Goal: Use online tool/utility: Utilize a website feature to perform a specific function

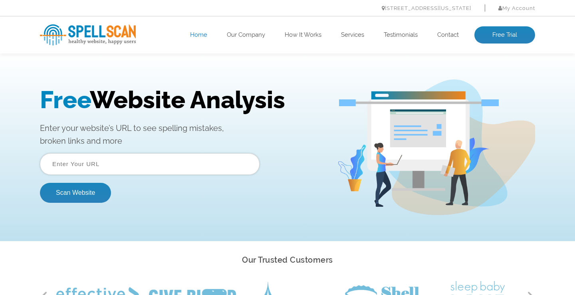
click at [88, 162] on input "text" at bounding box center [149, 164] width 219 height 22
paste input "https://www.spacecom.in"
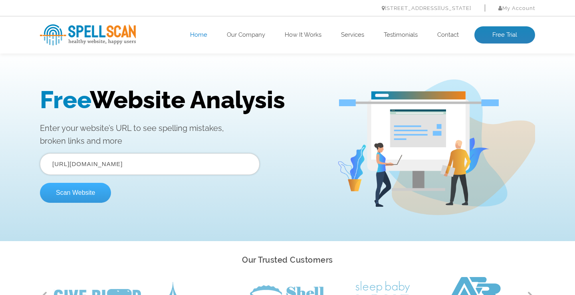
type input "https://www.spacecom.in"
drag, startPoint x: 77, startPoint y: 192, endPoint x: 189, endPoint y: 131, distance: 127.1
click at [77, 192] on button "Scan Website" at bounding box center [75, 193] width 71 height 20
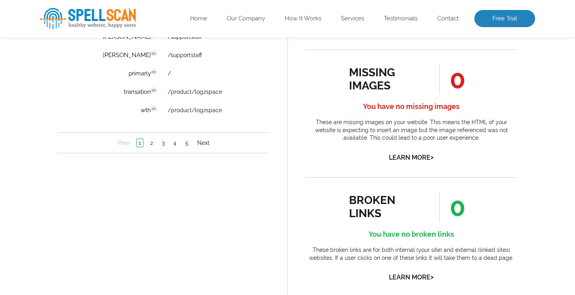
scroll to position [686, 0]
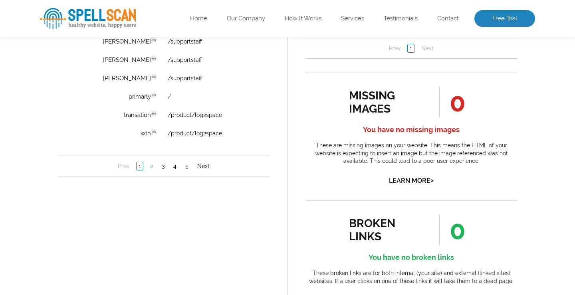
click at [152, 168] on link "2" at bounding box center [151, 166] width 7 height 8
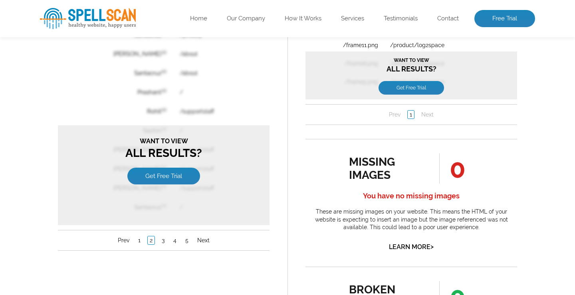
scroll to position [703, 0]
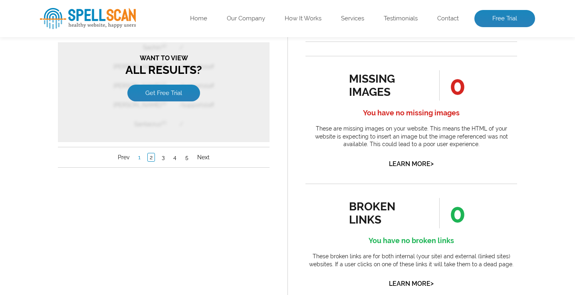
click at [140, 158] on link "1" at bounding box center [139, 158] width 6 height 8
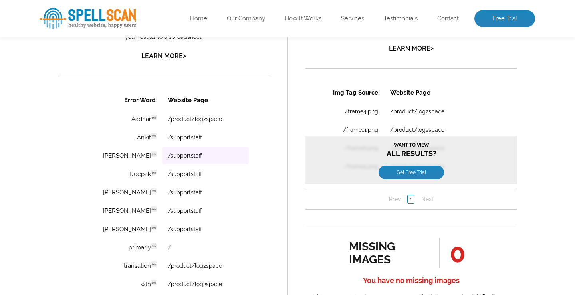
scroll to position [572, 0]
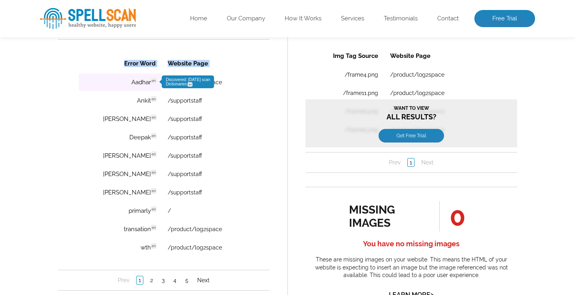
drag, startPoint x: 230, startPoint y: 262, endPoint x: 108, endPoint y: 81, distance: 217.9
click at [108, 81] on div "Error Word Website Page Aadhar en Discovered: [DATE] scan Dictionaries: en /pro…" at bounding box center [163, 171] width 211 height 237
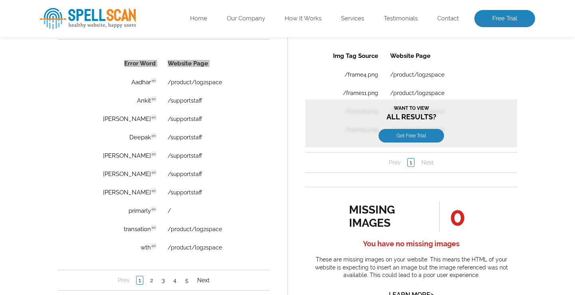
click at [249, 42] on li at bounding box center [163, 168] width 211 height 259
click at [35, 255] on div "Pages Scanned 7 Number of pages scanned. May be limited. Pages scanned are the …" at bounding box center [287, 89] width 507 height 937
click at [152, 281] on link "2" at bounding box center [151, 280] width 7 height 8
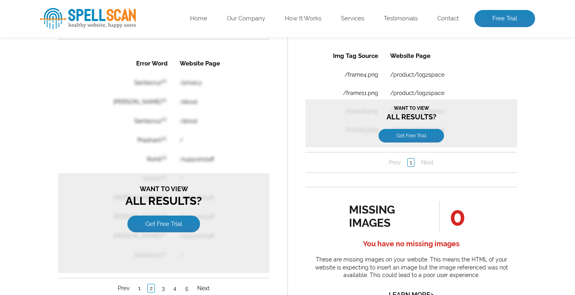
scroll to position [0, 0]
click at [151, 283] on nav "Prev 1 2 3 4 5 Next" at bounding box center [163, 288] width 211 height 21
click at [159, 226] on link "Get Free Trial" at bounding box center [163, 223] width 73 height 17
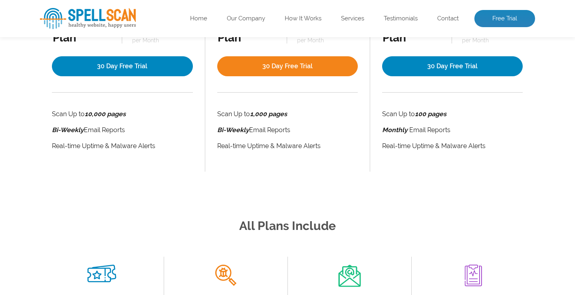
scroll to position [311, 0]
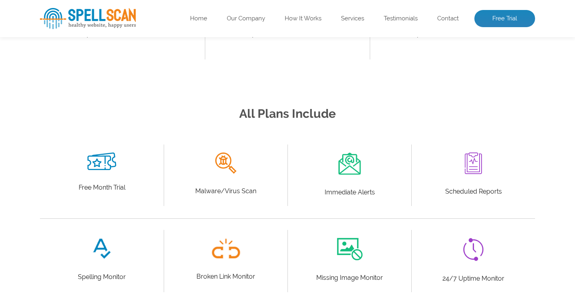
scroll to position [507, 0]
